Goal: Navigation & Orientation: Find specific page/section

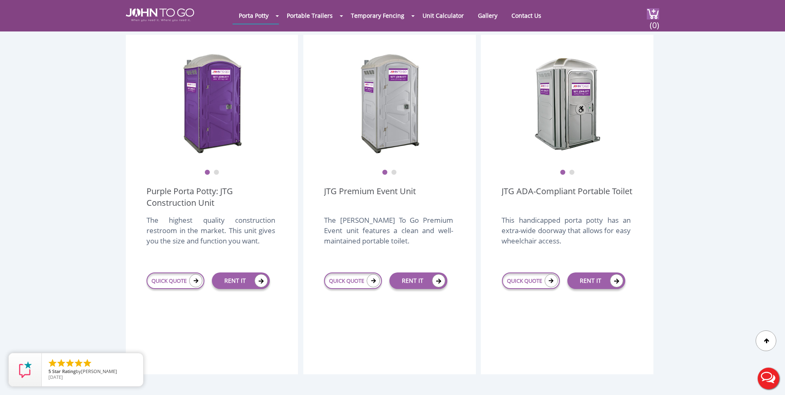
scroll to position [248, 0]
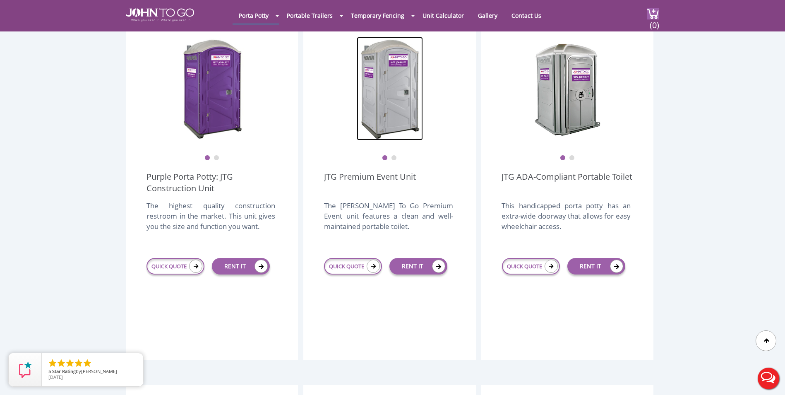
click at [401, 99] on img at bounding box center [390, 89] width 66 height 104
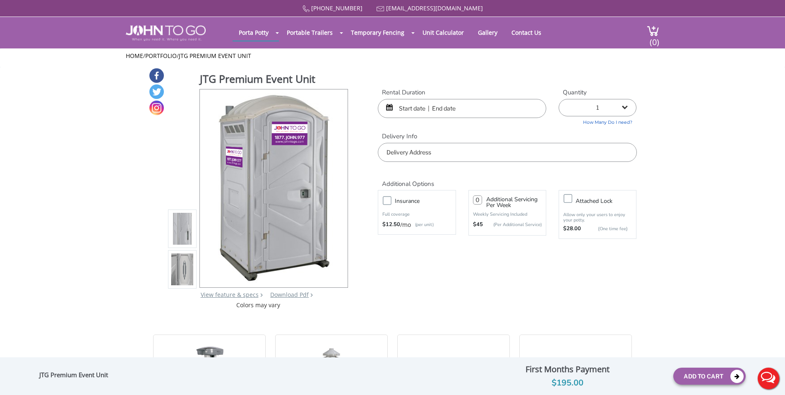
click at [189, 269] on img at bounding box center [182, 269] width 22 height 195
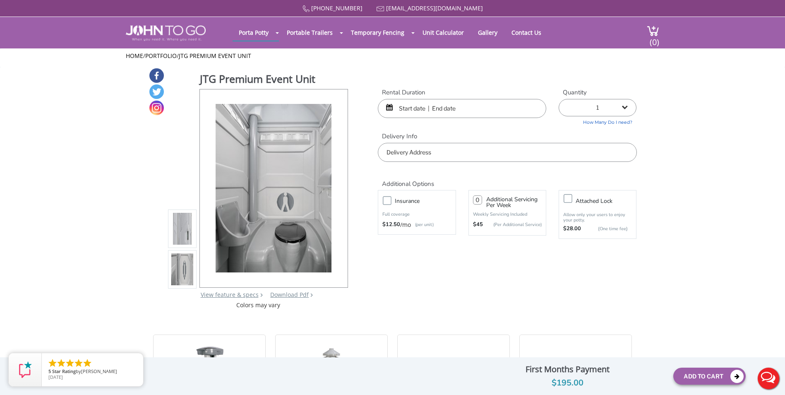
click at [184, 238] on img at bounding box center [182, 228] width 22 height 195
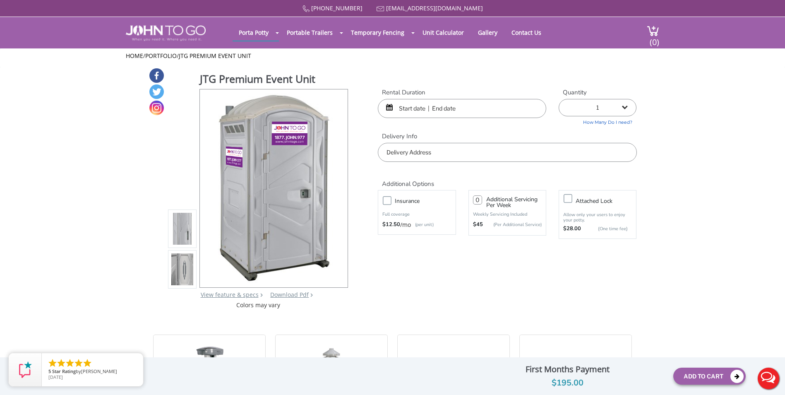
click at [184, 261] on img at bounding box center [182, 269] width 22 height 195
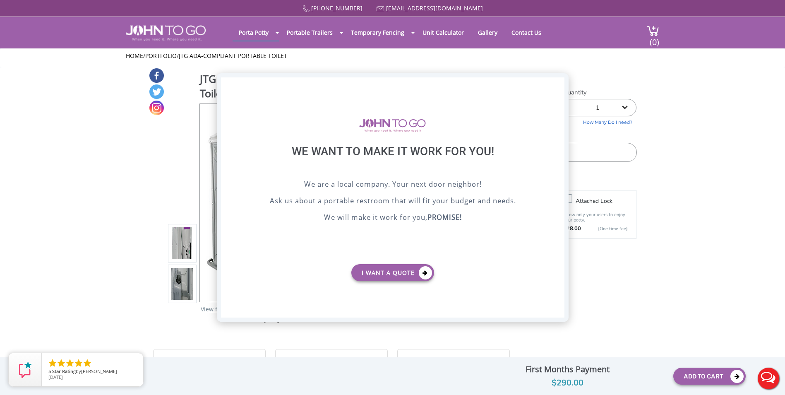
click at [561, 82] on div "X" at bounding box center [557, 84] width 13 height 14
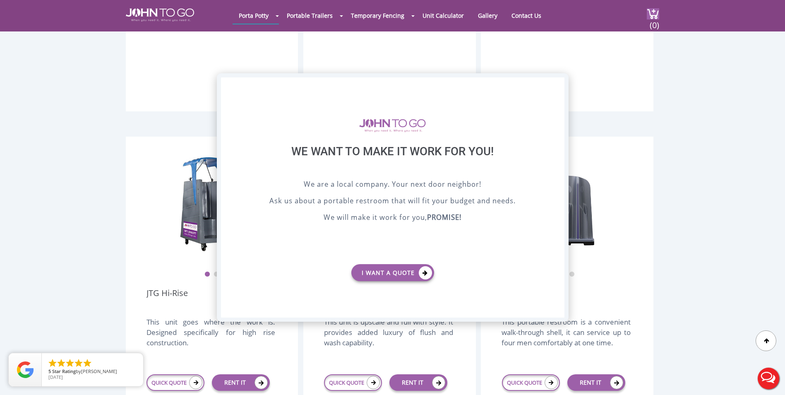
click at [562, 89] on div "X" at bounding box center [557, 84] width 13 height 14
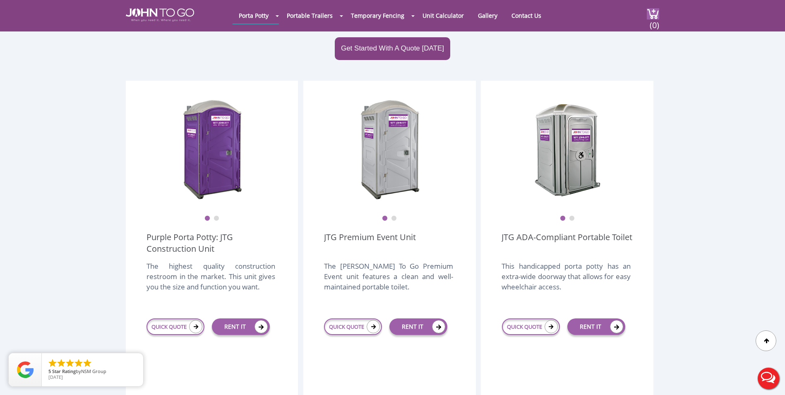
scroll to position [83, 0]
